Goal: Transaction & Acquisition: Book appointment/travel/reservation

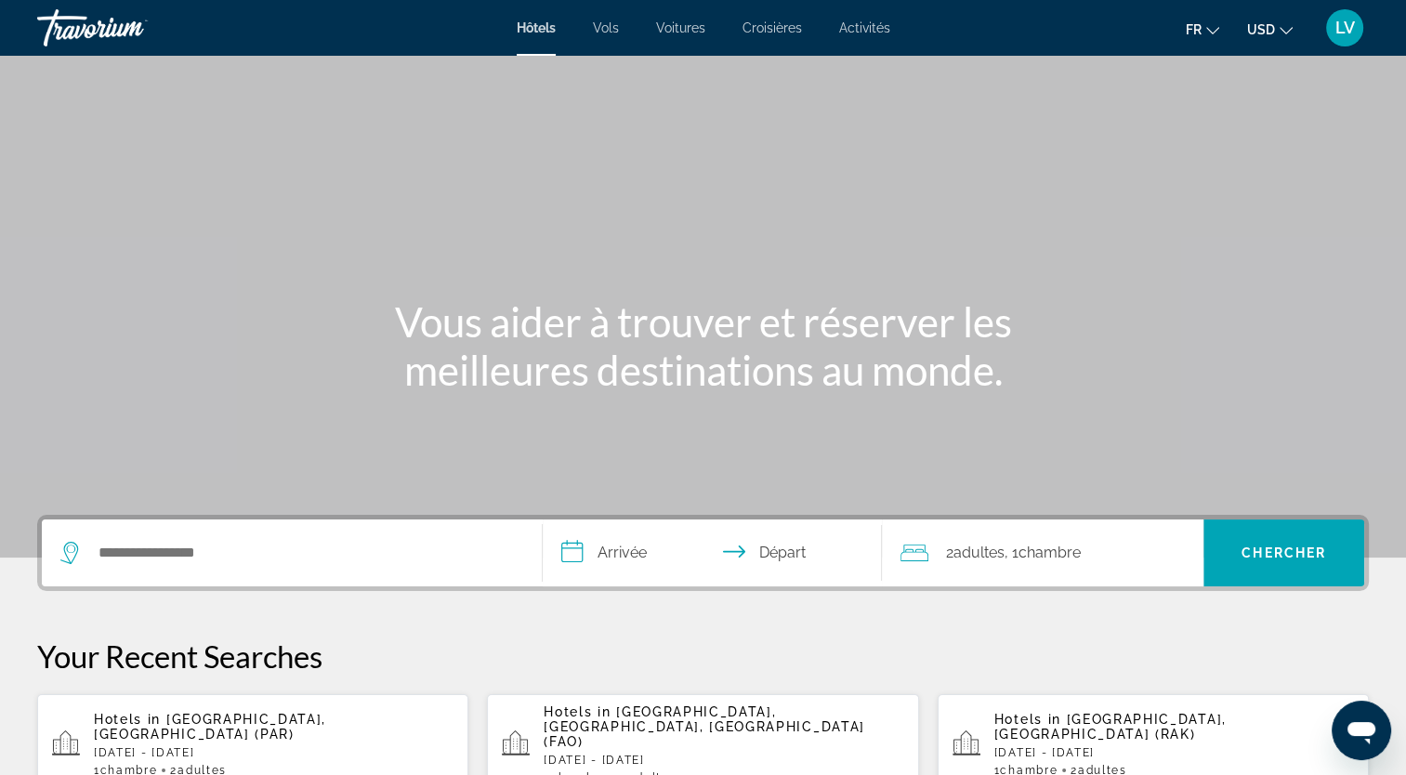
click at [215, 530] on div "Search widget" at bounding box center [291, 552] width 463 height 67
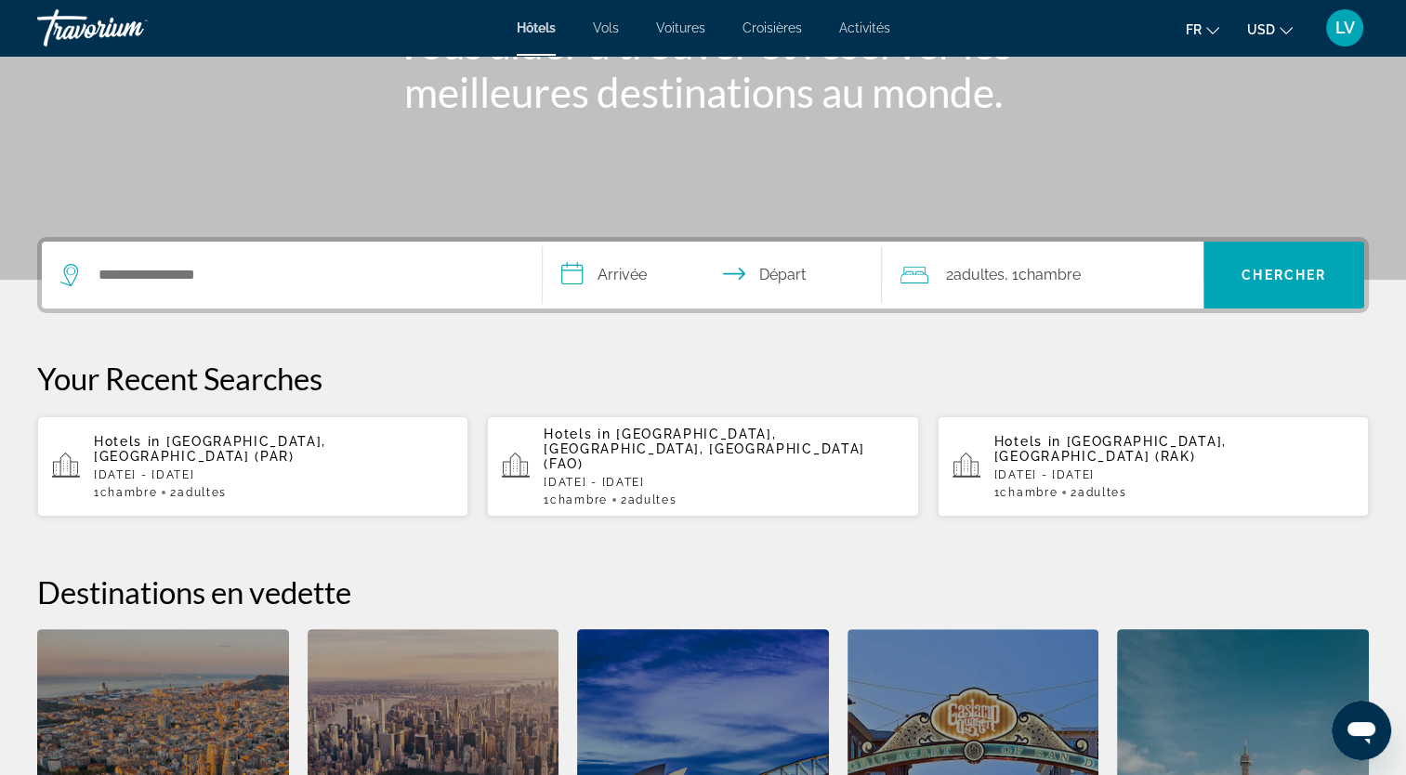
scroll to position [453, 0]
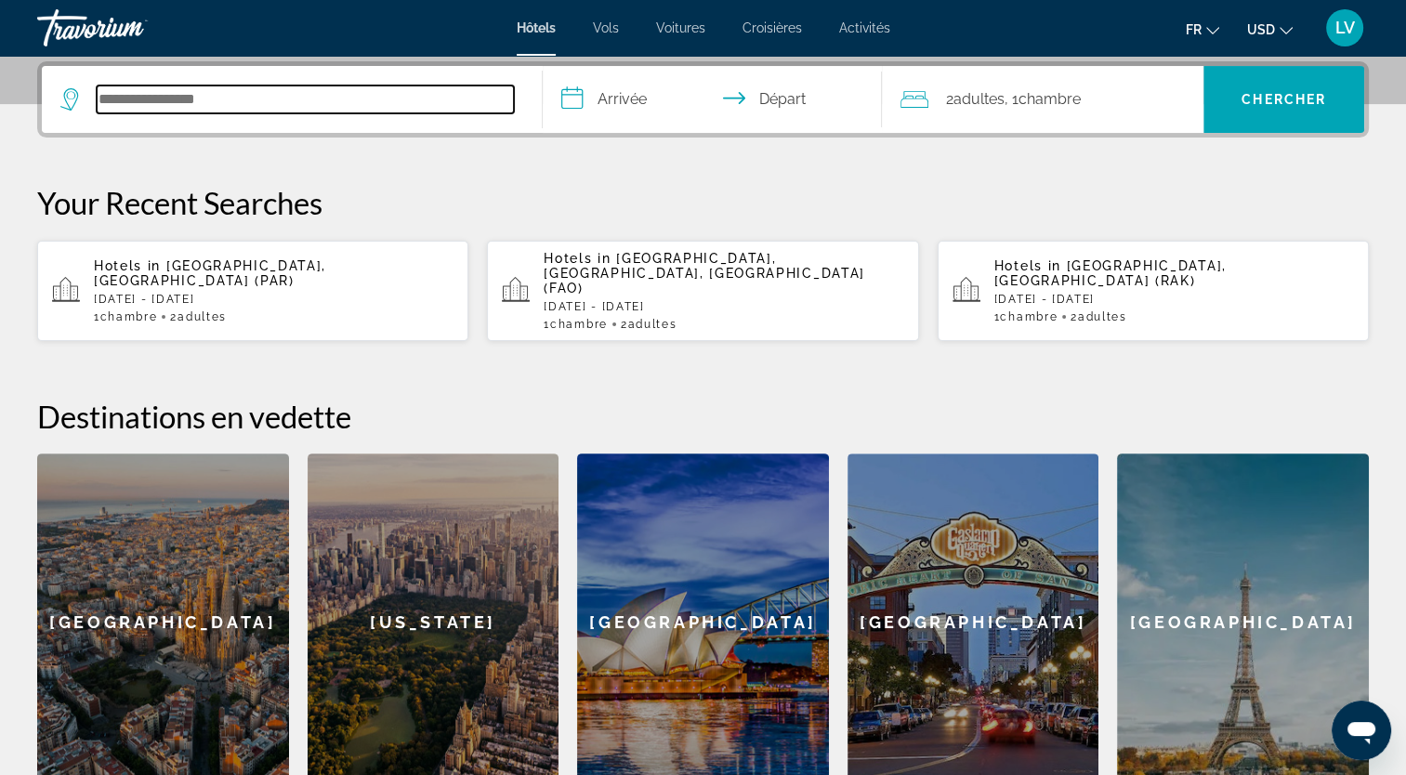
click at [252, 103] on input "Search hotel destination" at bounding box center [305, 99] width 417 height 28
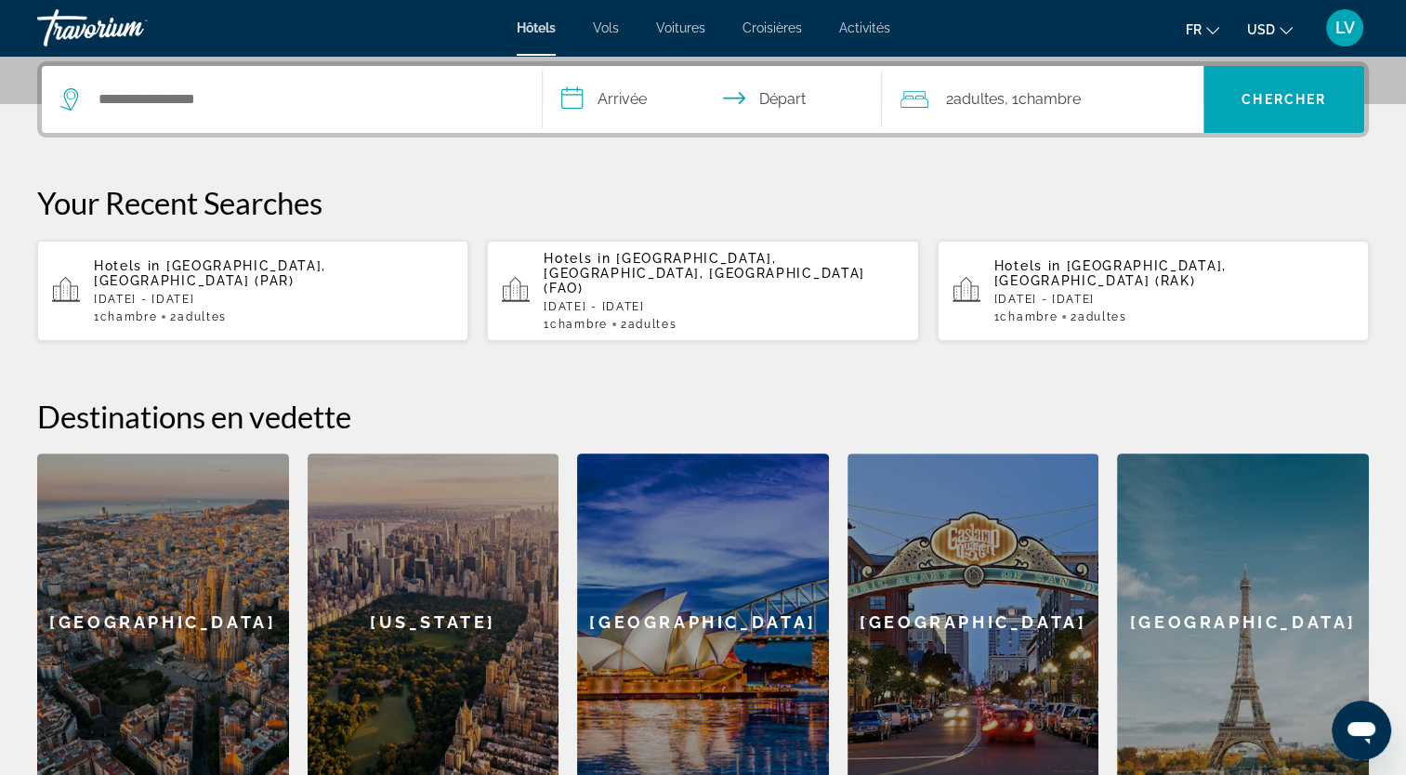
click at [1238, 523] on div "[GEOGRAPHIC_DATA]" at bounding box center [1243, 622] width 252 height 338
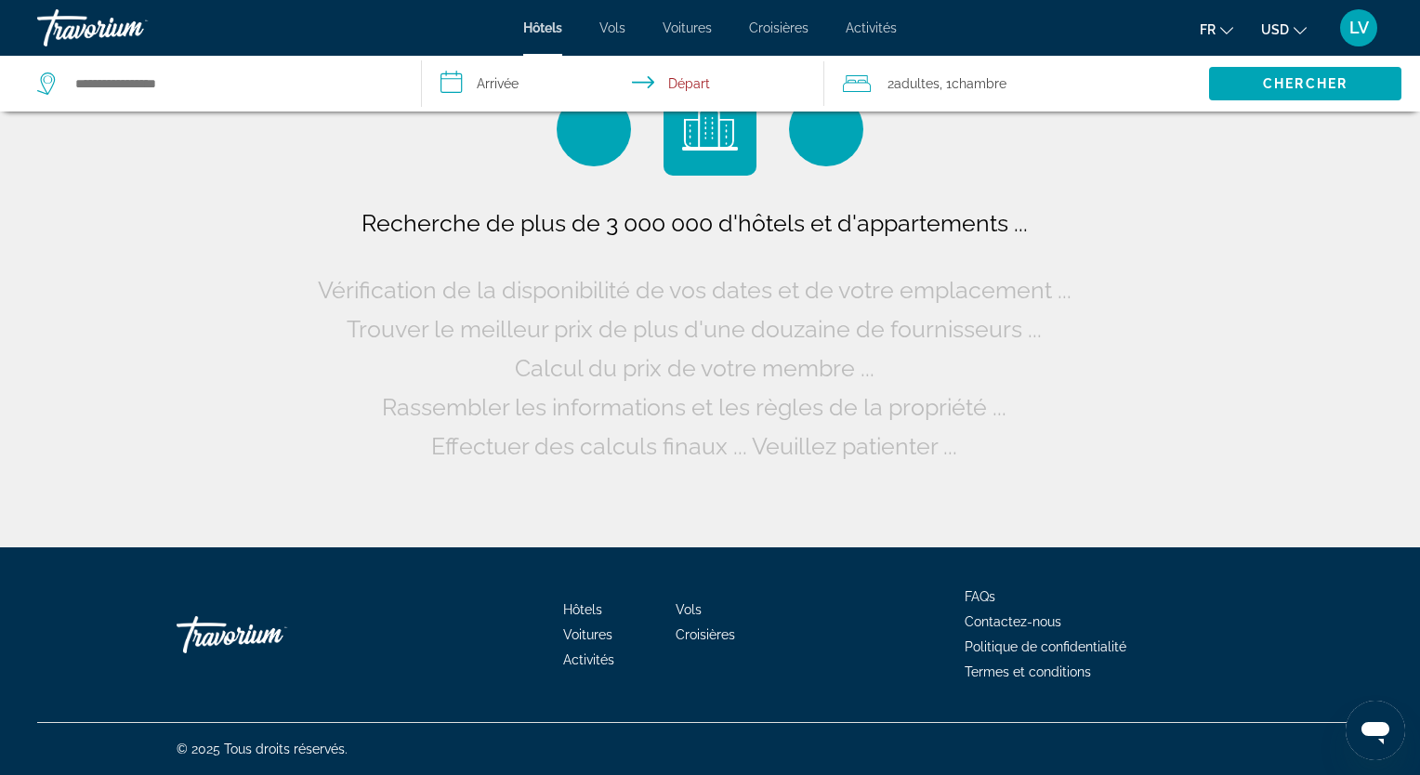
click at [487, 83] on input "**********" at bounding box center [627, 86] width 411 height 61
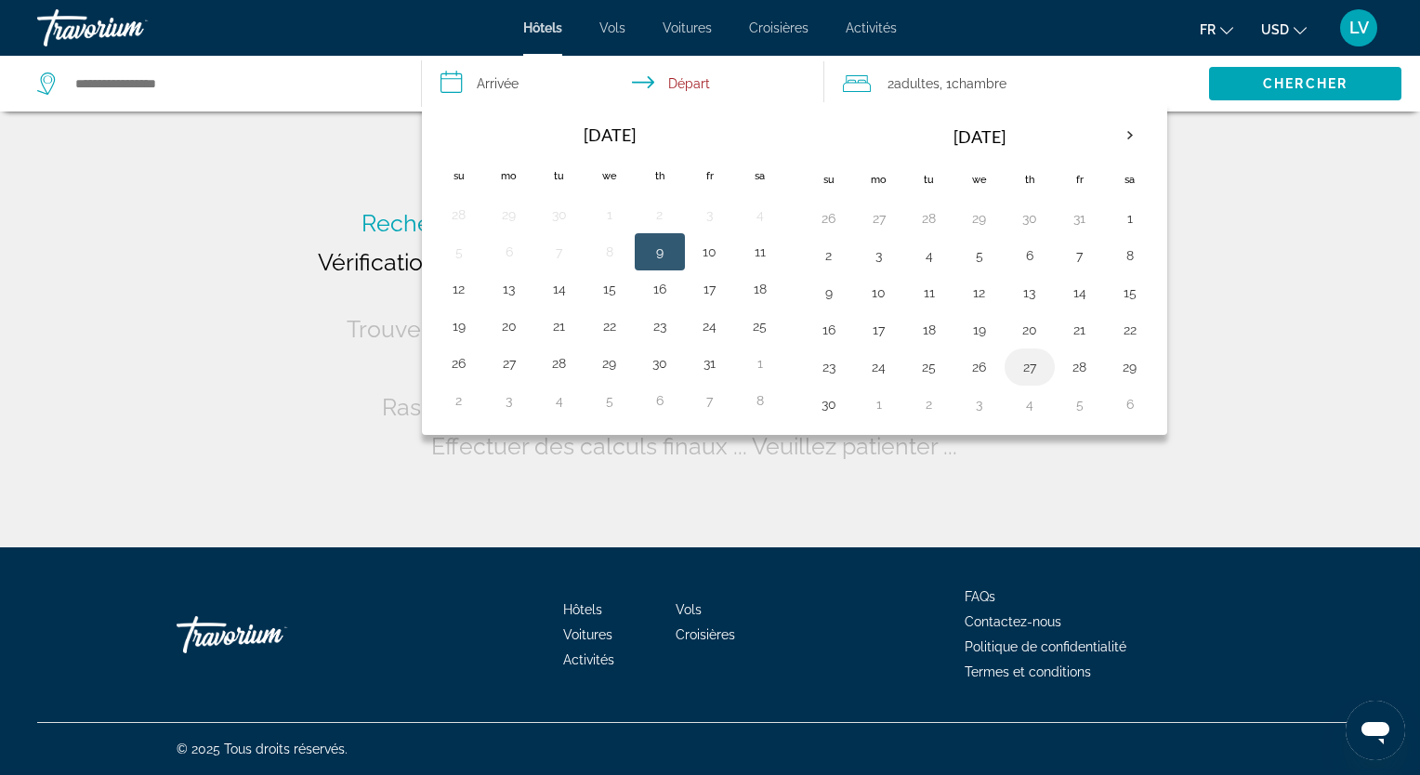
click at [1035, 375] on button "27" at bounding box center [1029, 367] width 30 height 26
click at [1128, 371] on button "29" at bounding box center [1130, 367] width 30 height 26
type input "**********"
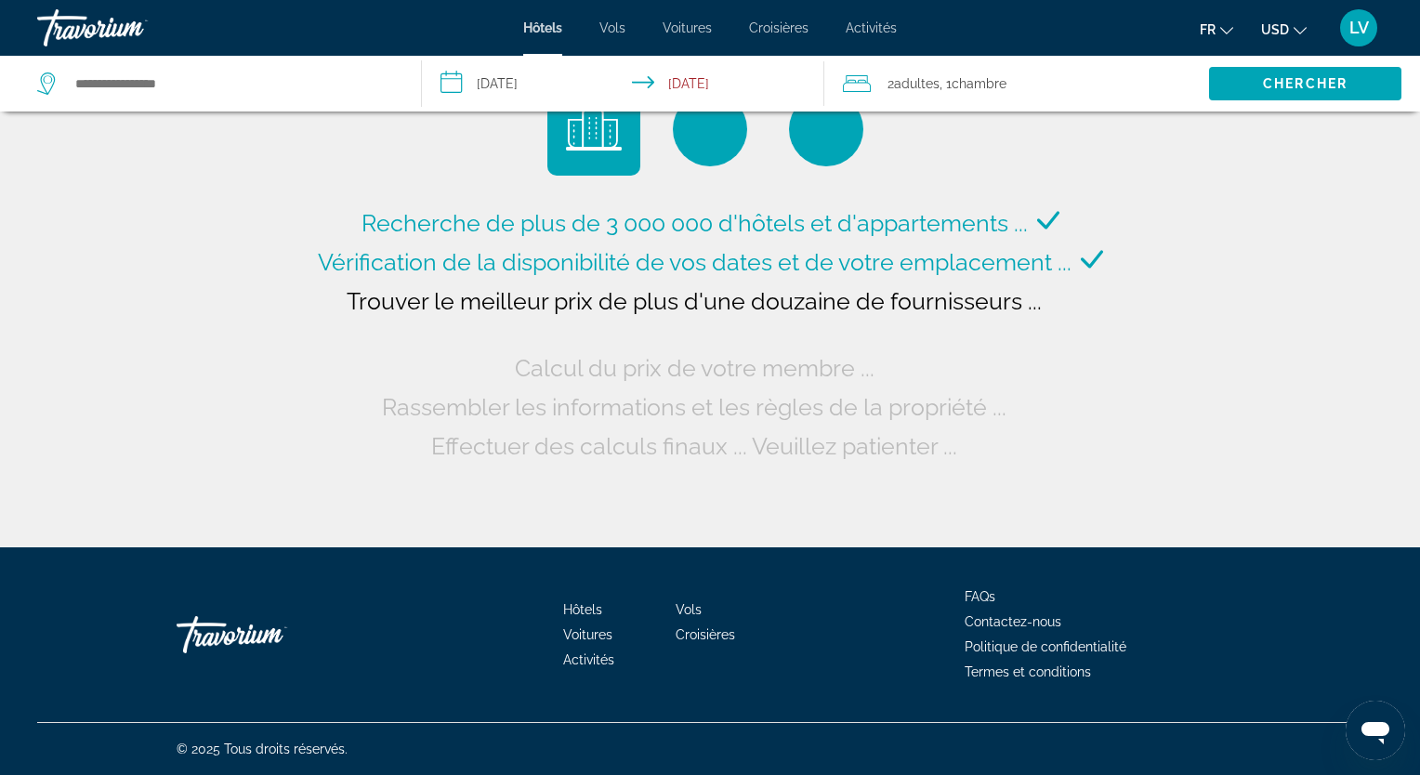
click at [957, 80] on span "Chambre" at bounding box center [978, 83] width 55 height 15
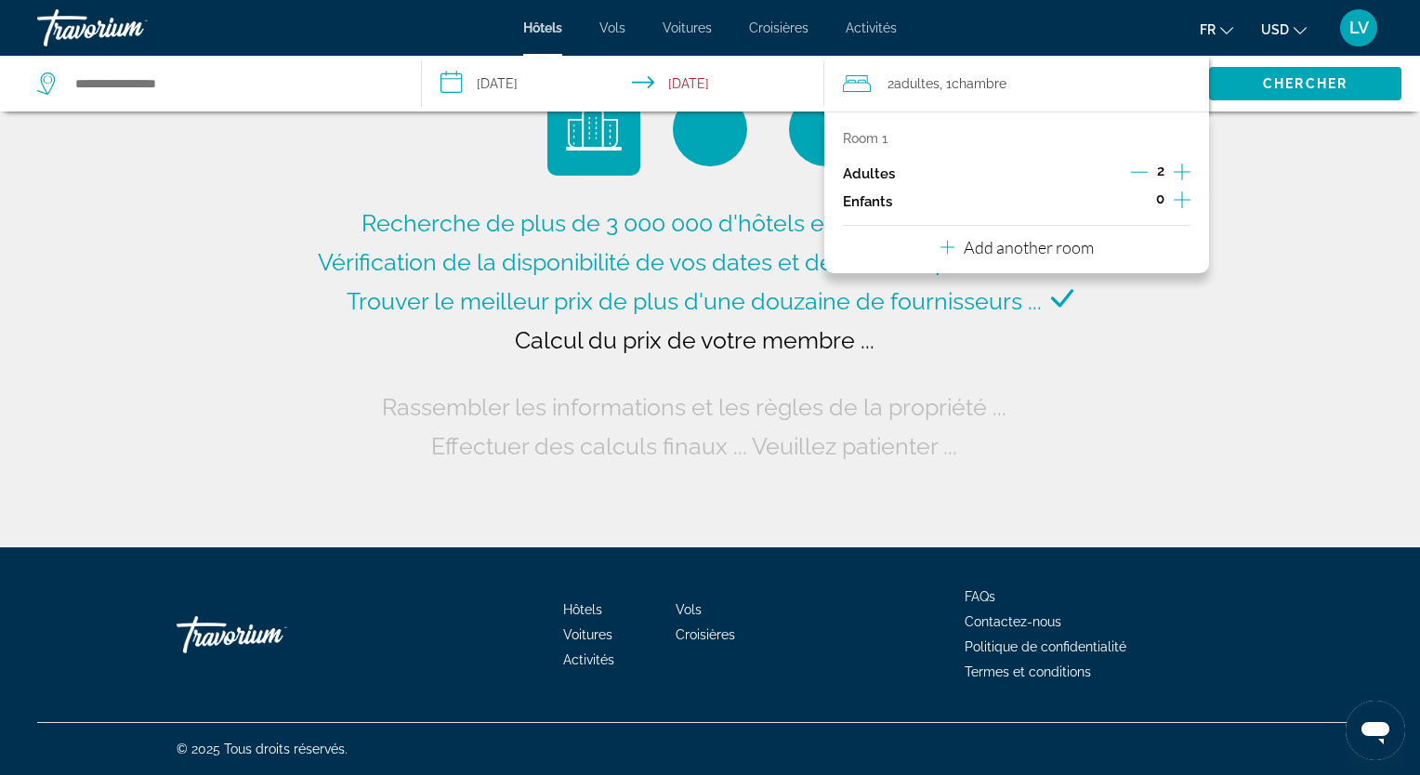
click at [1189, 162] on icon "Increment adults" at bounding box center [1181, 172] width 17 height 22
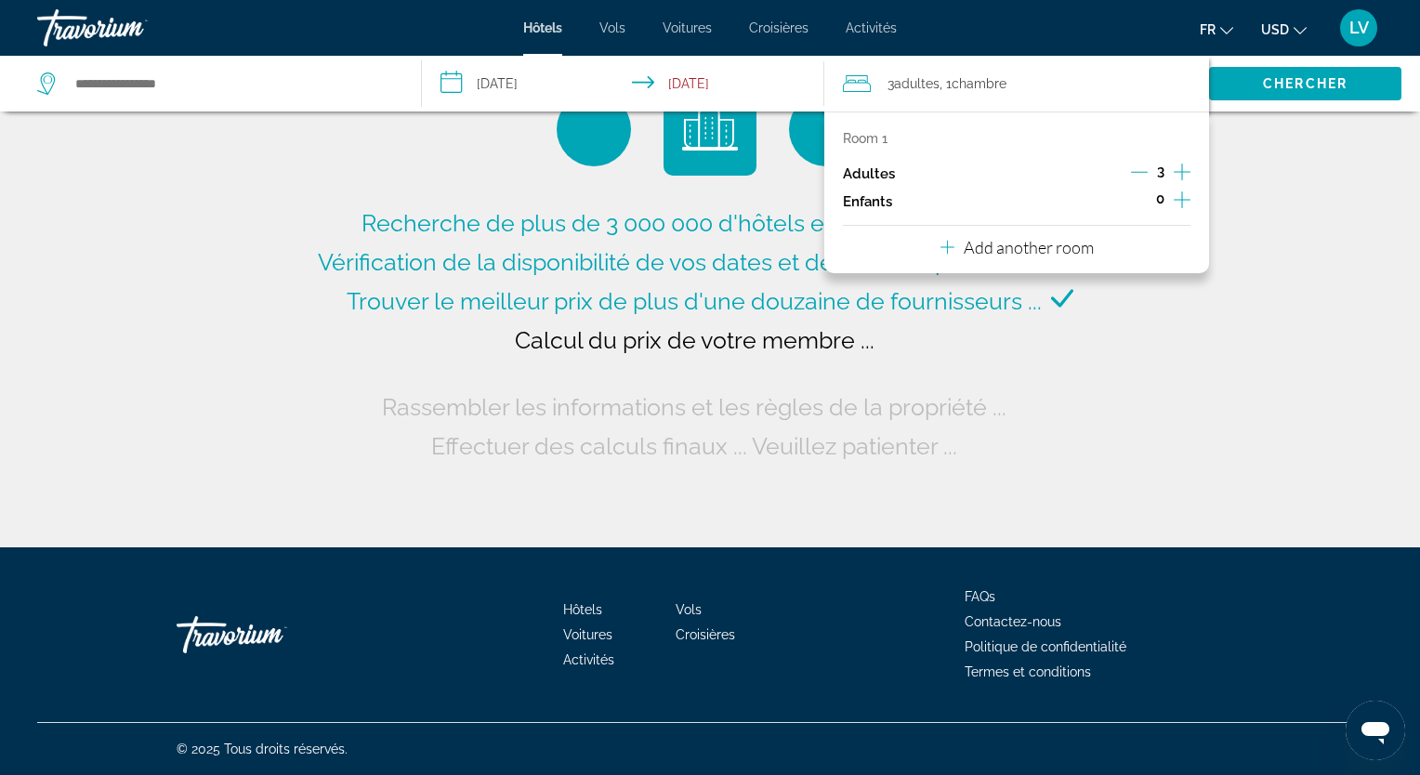
click at [1186, 165] on icon "Increment adults" at bounding box center [1181, 172] width 17 height 22
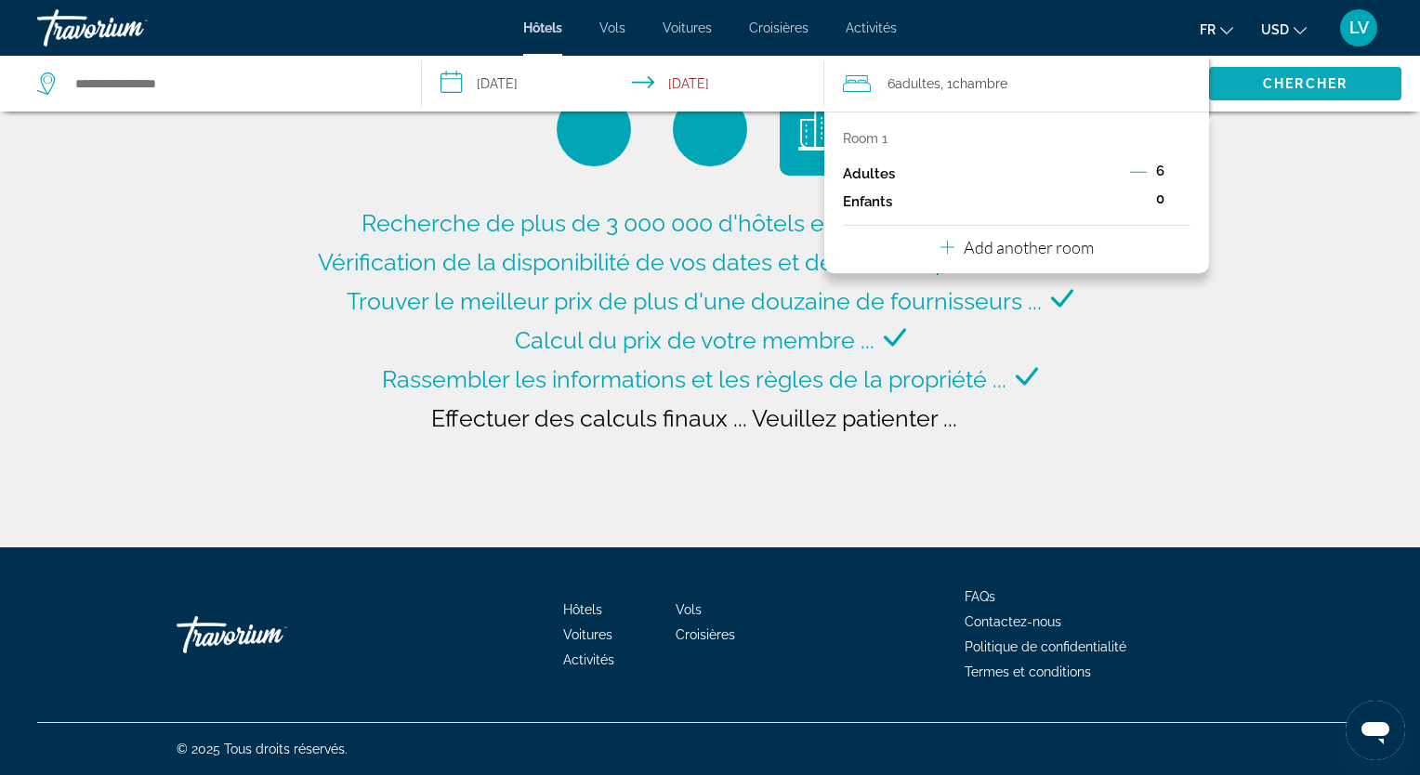
click at [1296, 71] on span "Search" at bounding box center [1305, 83] width 192 height 45
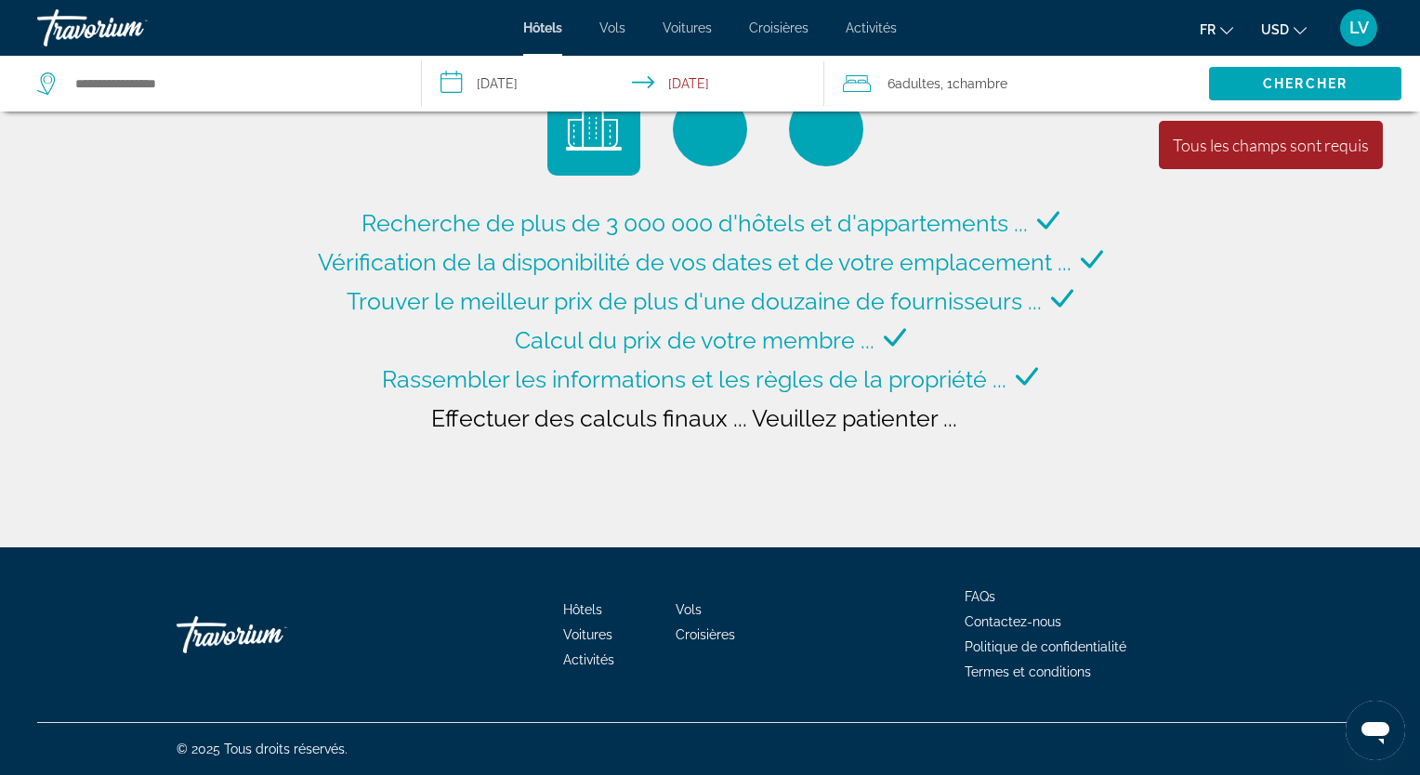
click at [699, 69] on input "**********" at bounding box center [627, 86] width 411 height 61
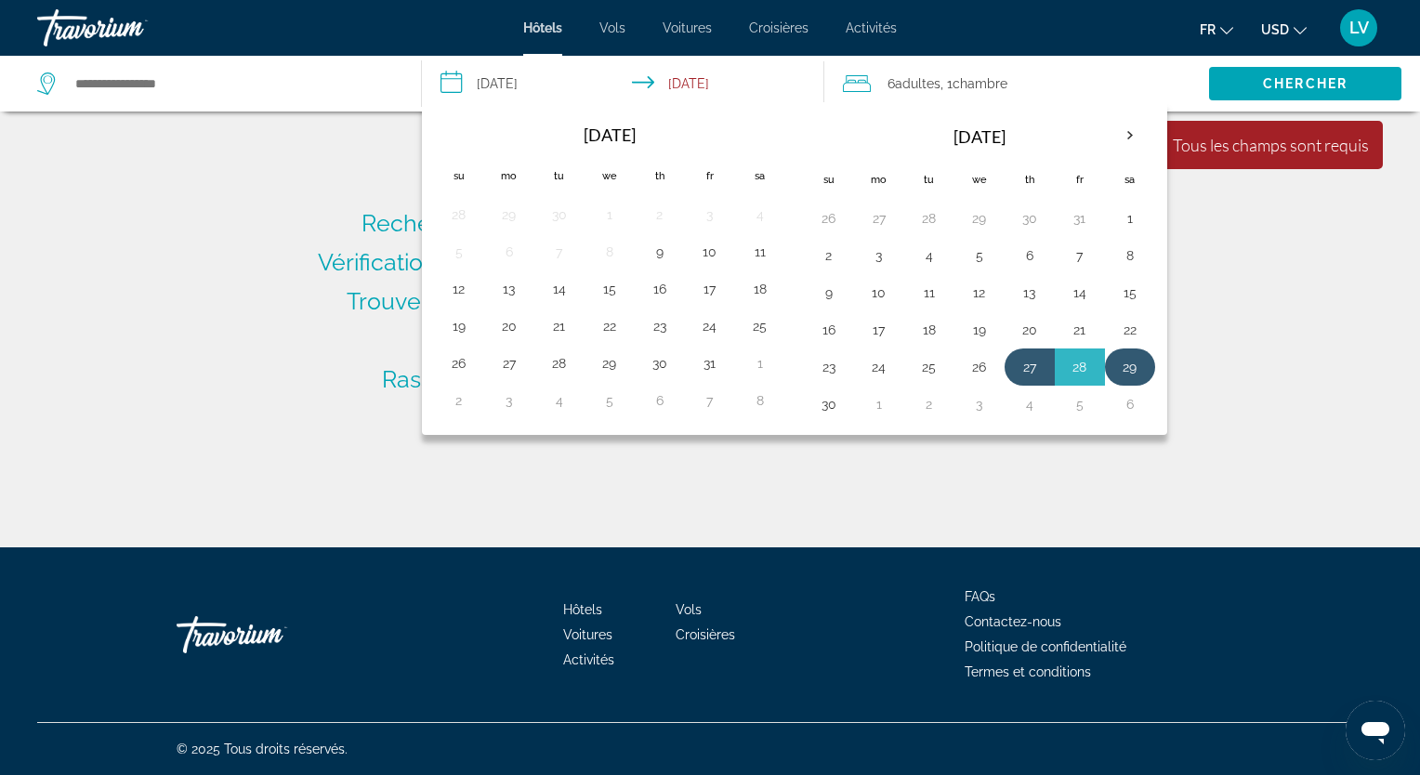
click at [1122, 364] on button "29" at bounding box center [1130, 367] width 30 height 26
click at [343, 199] on div "Recherche de plus de 3 000 000 d'hôtels et d'appartements ... Vérification de l…" at bounding box center [710, 274] width 794 height 383
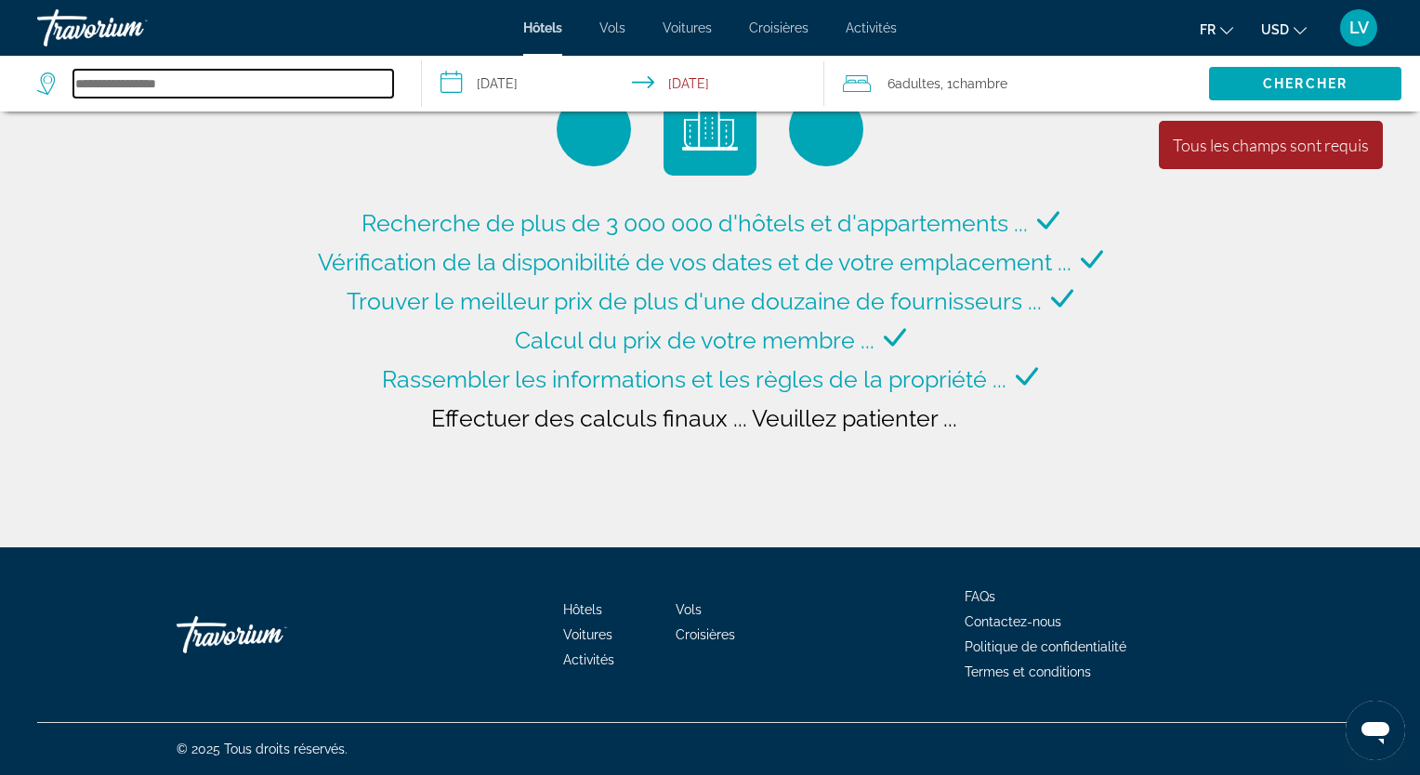
click at [236, 73] on input "Search hotel destination" at bounding box center [233, 84] width 320 height 28
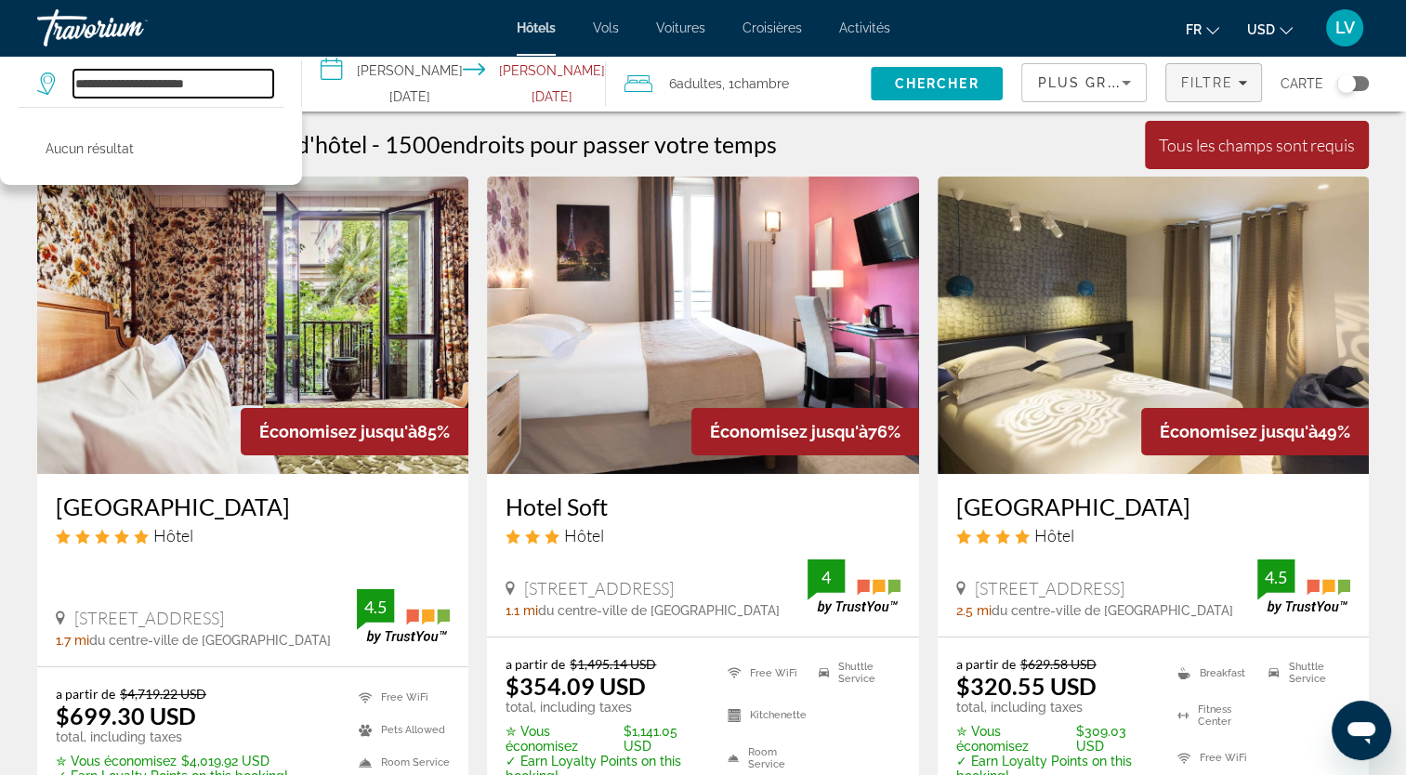
type input "**********"
click at [1239, 79] on icon "Filters" at bounding box center [1241, 82] width 9 height 9
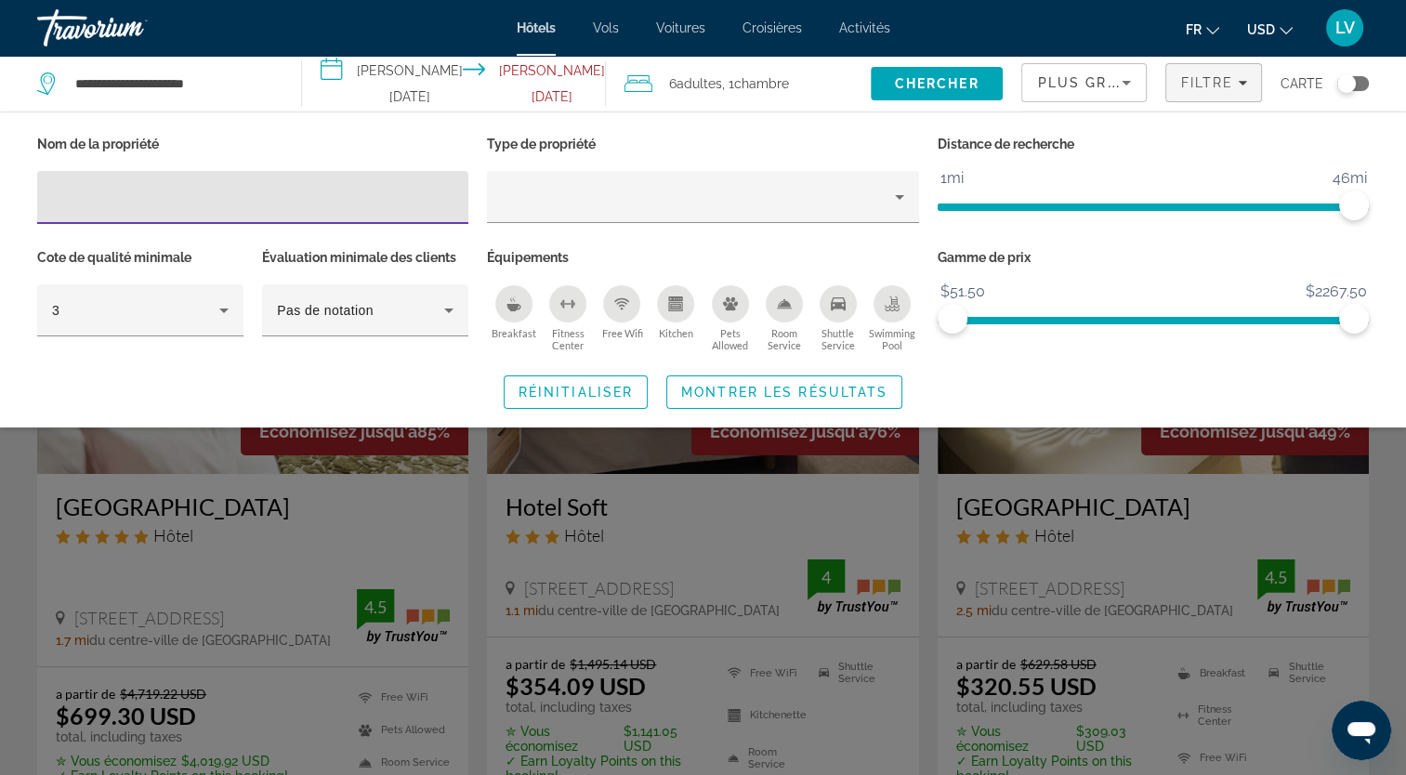
click at [550, 543] on div "Search widget" at bounding box center [703, 527] width 1406 height 496
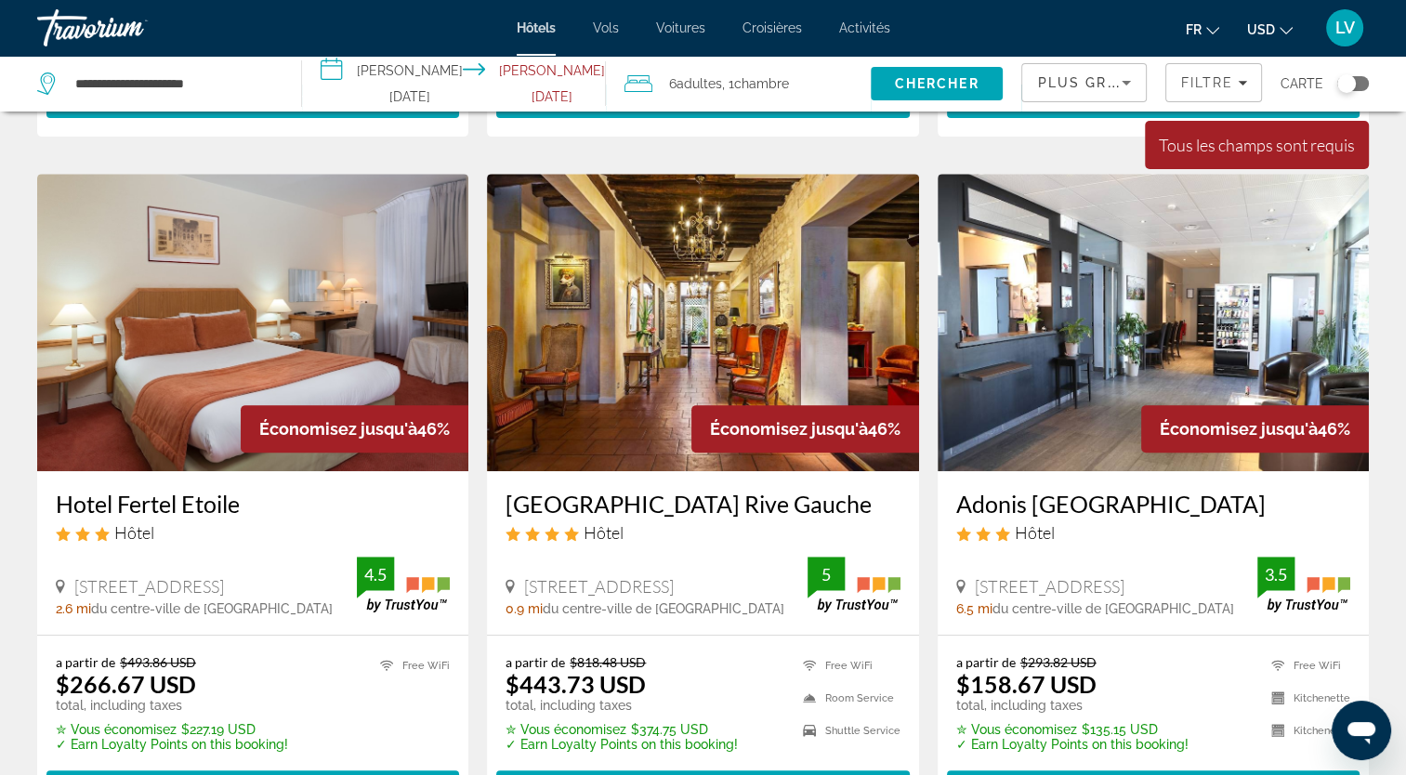
scroll to position [774, 0]
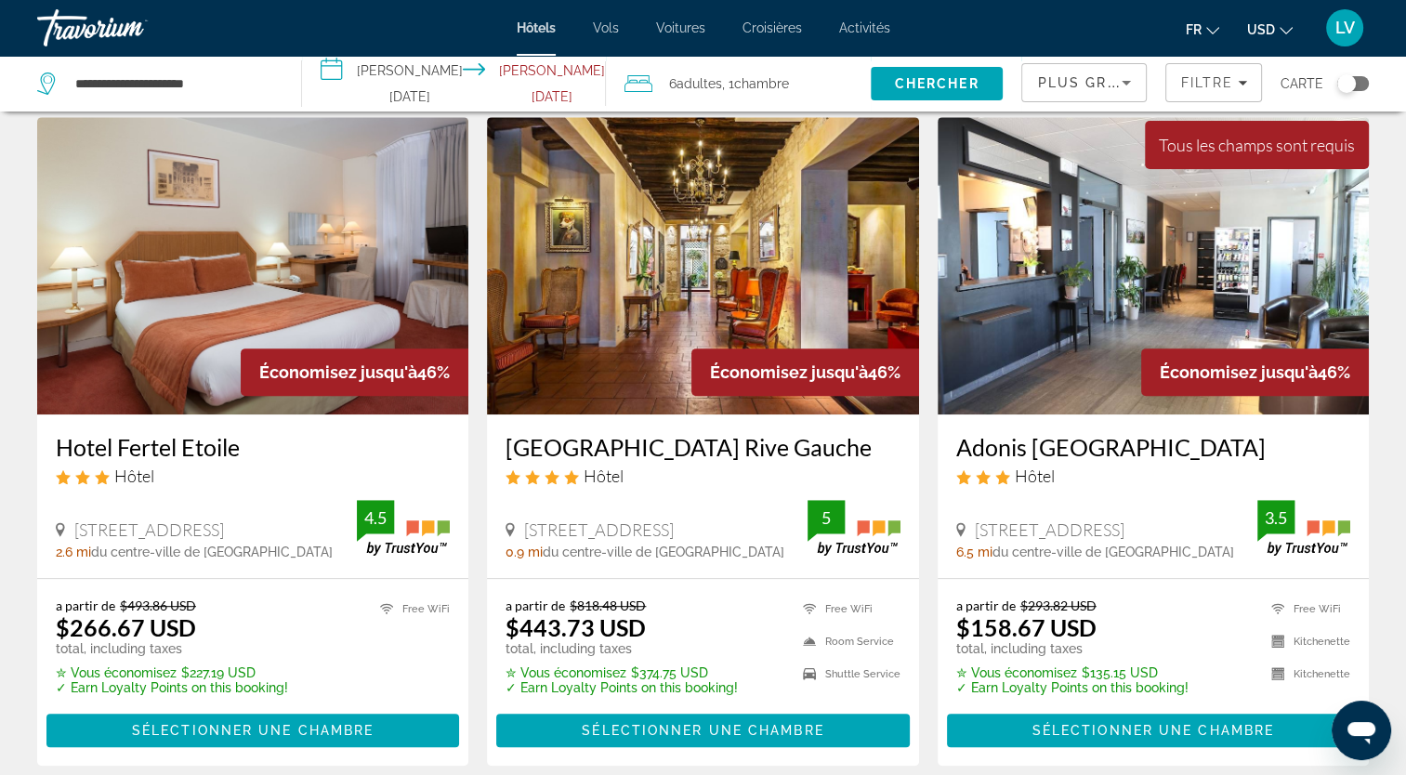
click at [1280, 21] on mat-icon "Change currency" at bounding box center [1285, 27] width 13 height 13
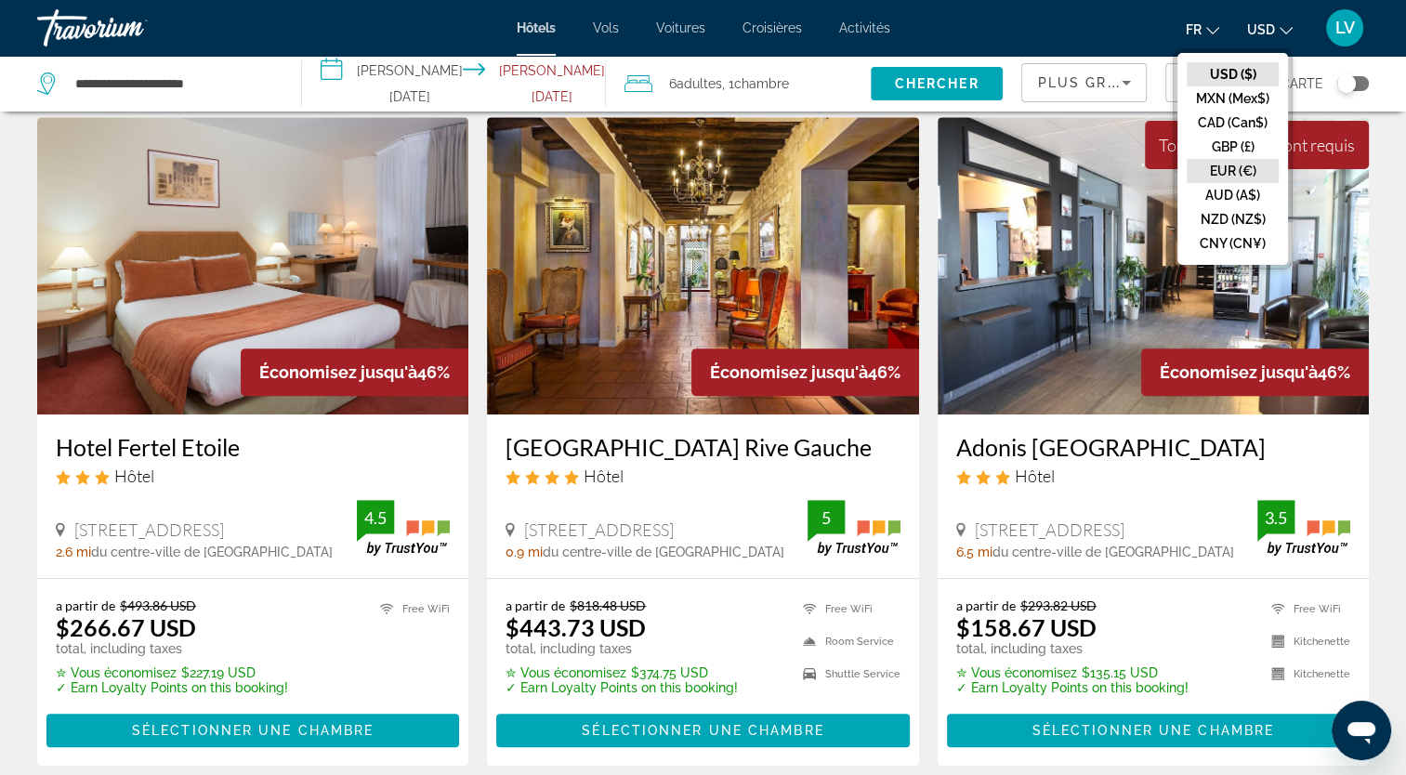
click at [1226, 173] on button "EUR (€)" at bounding box center [1232, 171] width 92 height 24
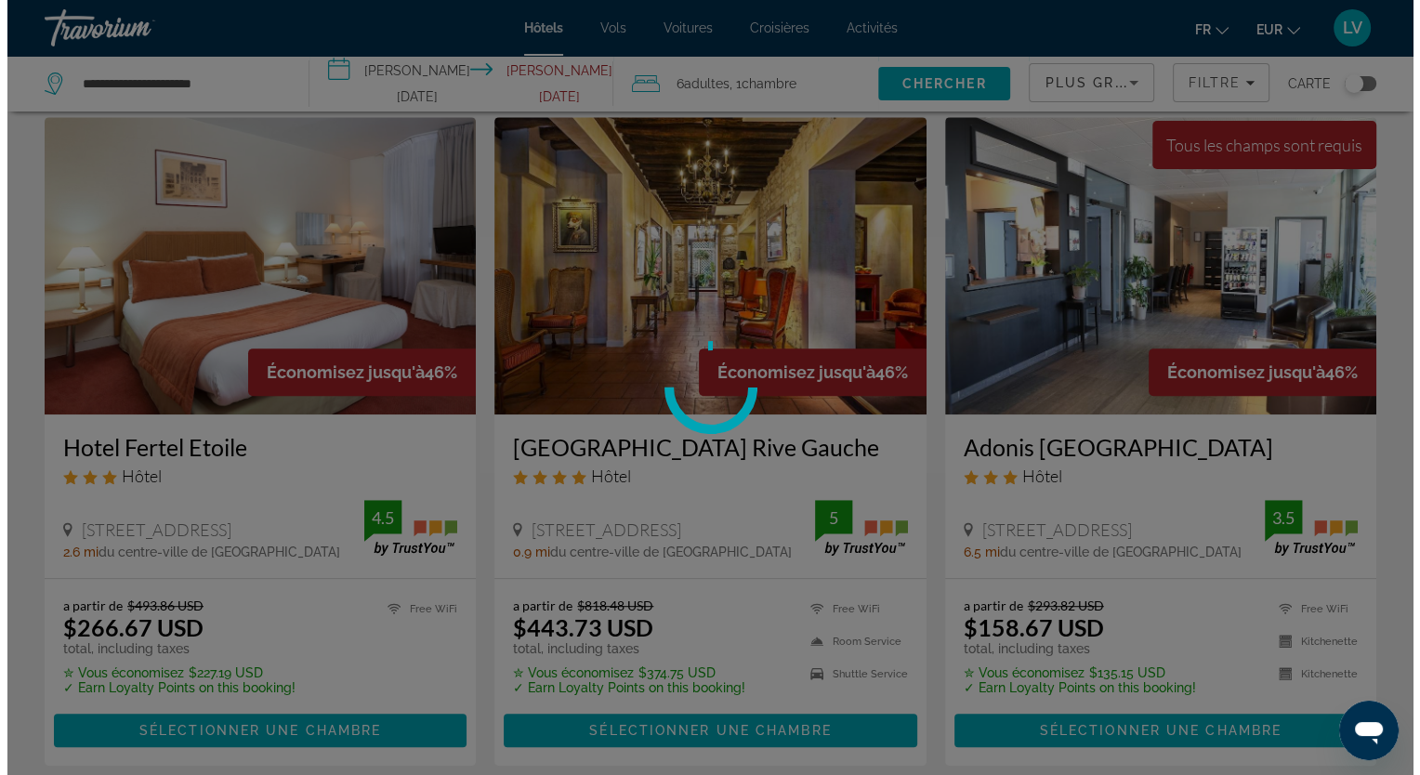
scroll to position [0, 0]
